Goal: Information Seeking & Learning: Learn about a topic

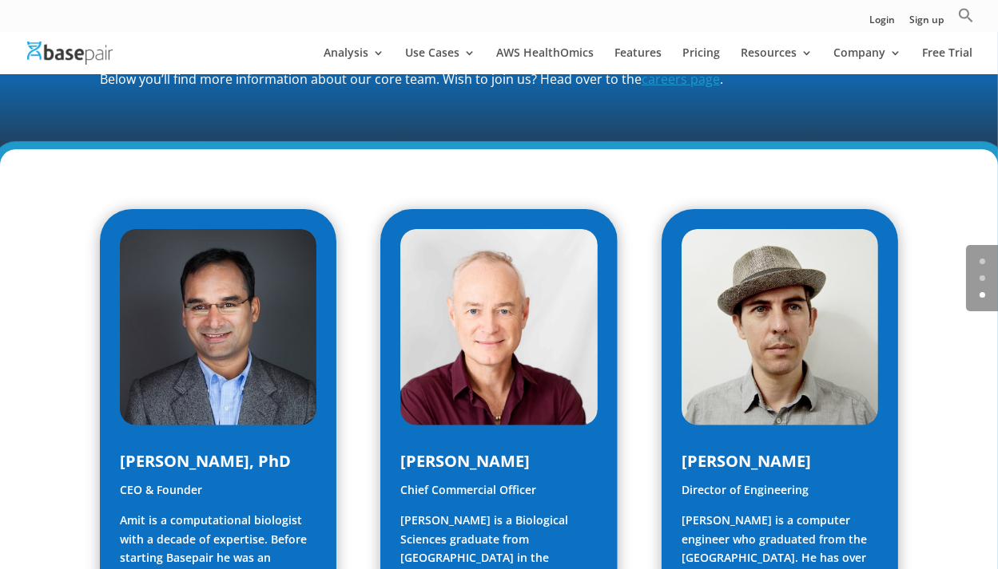
scroll to position [847, 0]
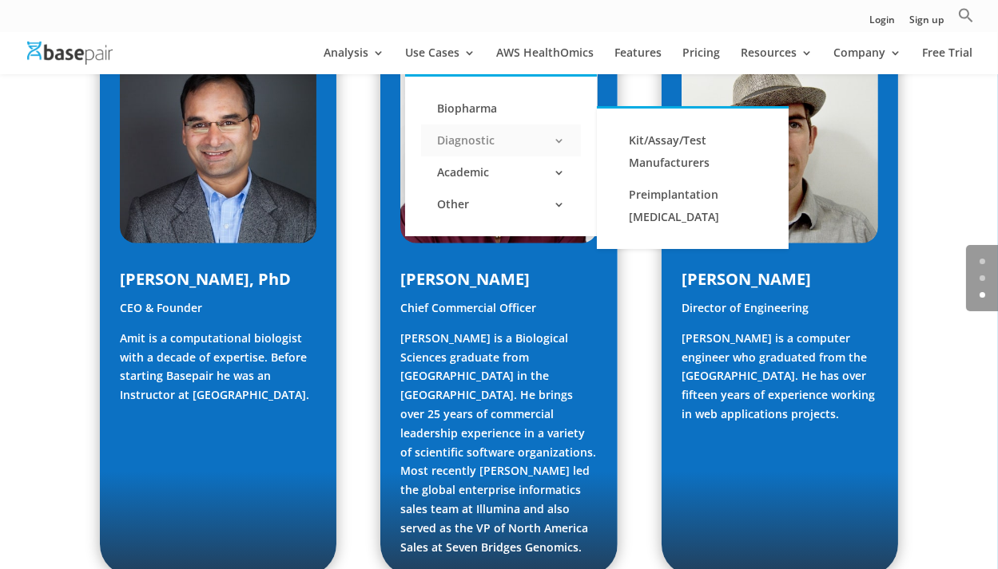
click at [472, 141] on link "Diagnostic" at bounding box center [501, 141] width 160 height 32
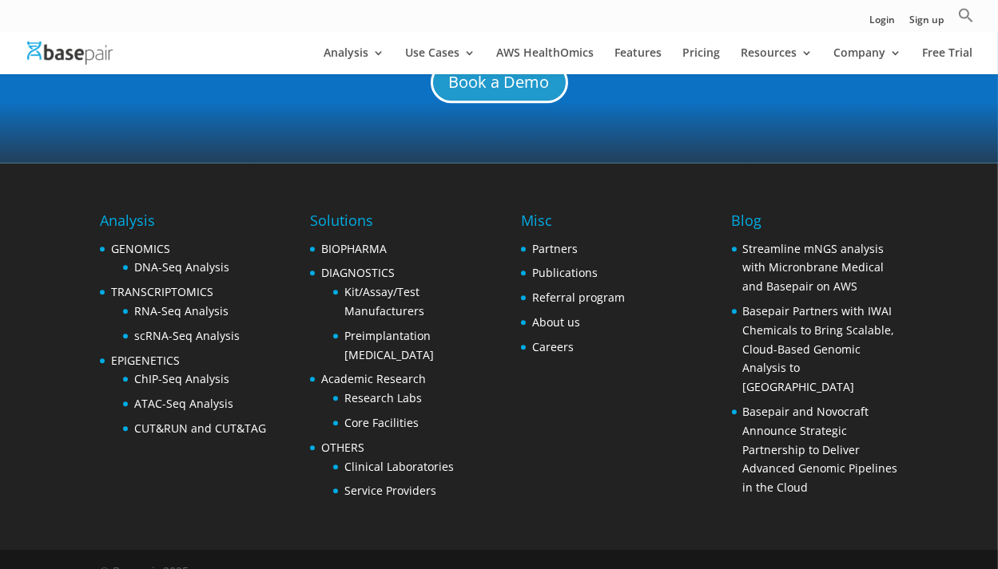
scroll to position [6035, 0]
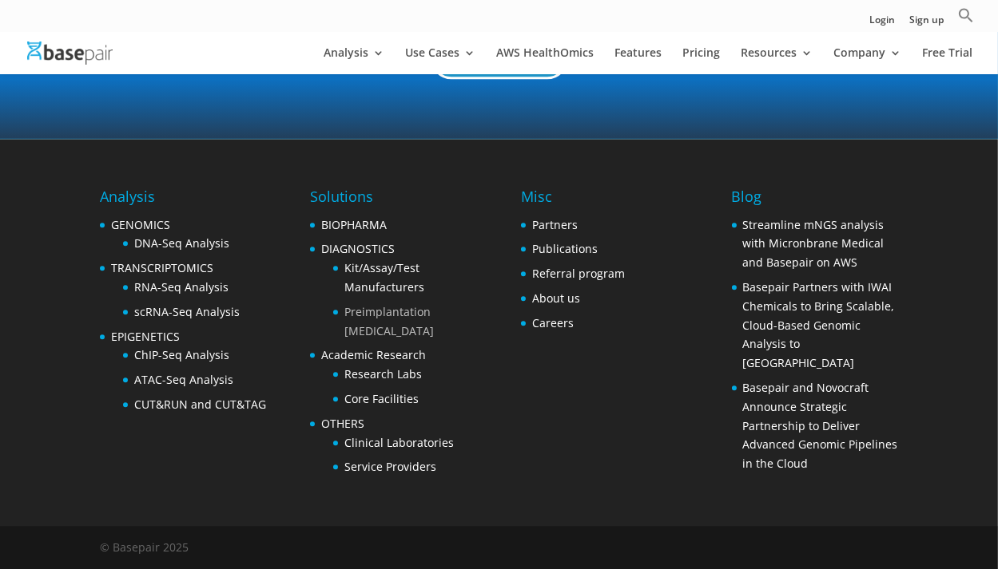
click at [426, 314] on link "Preimplantation [MEDICAL_DATA]" at bounding box center [388, 321] width 89 height 34
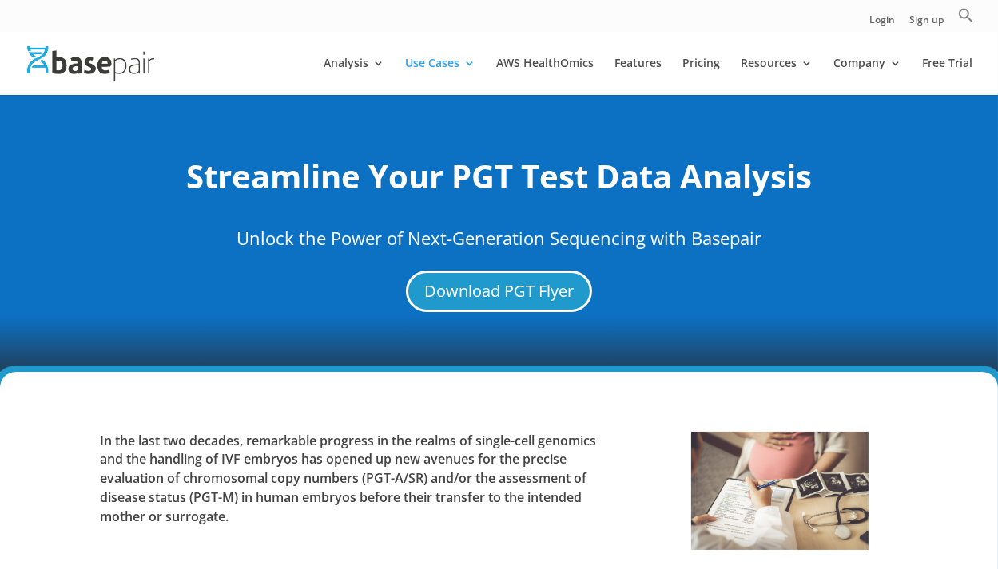
click at [690, 97] on div "Streamline Your PGT Test Data Analysis Unlock the Power of Next-Generation Sequ…" at bounding box center [499, 232] width 998 height 279
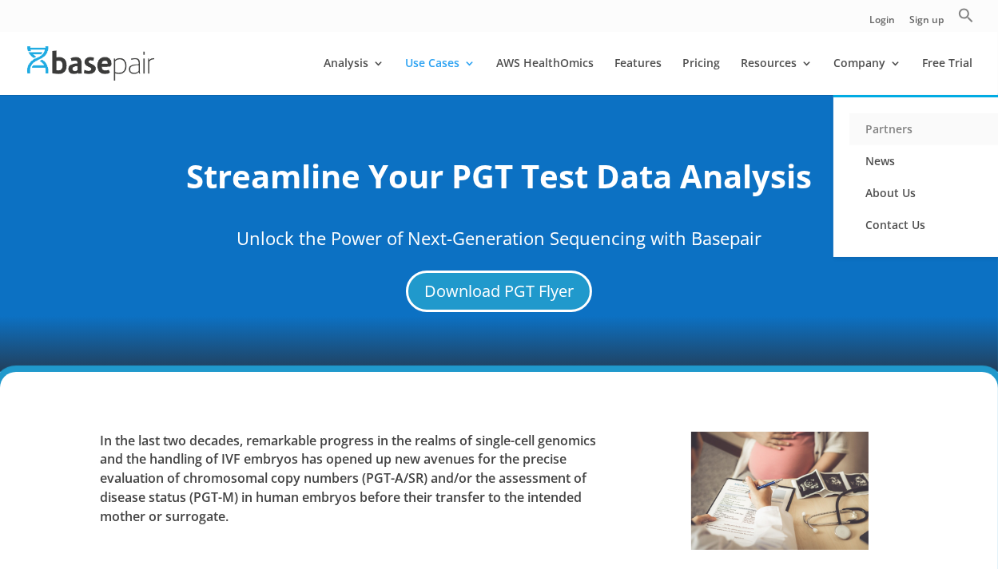
click at [893, 133] on link "Partners" at bounding box center [929, 129] width 160 height 32
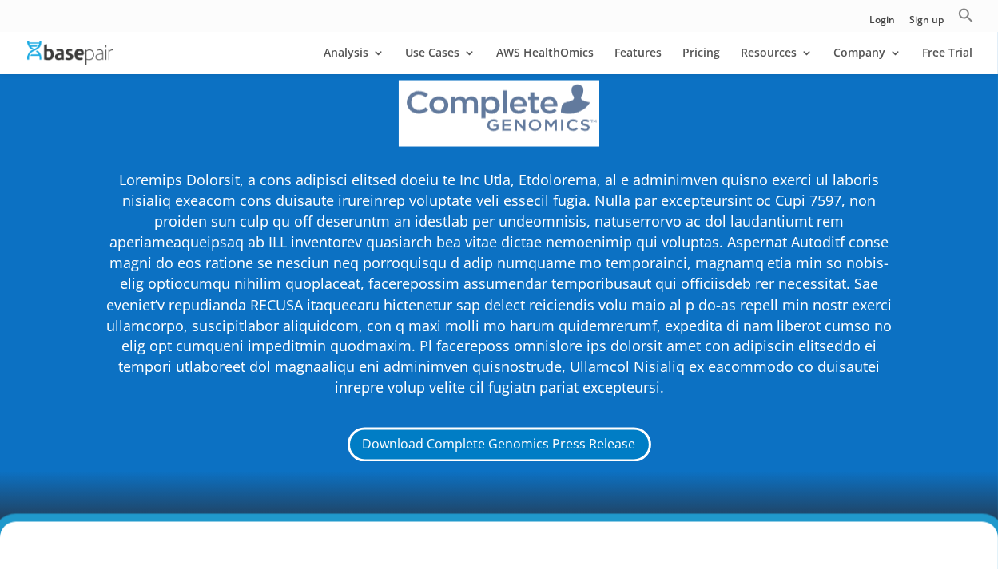
scroll to position [3842, 0]
